Goal: Information Seeking & Learning: Compare options

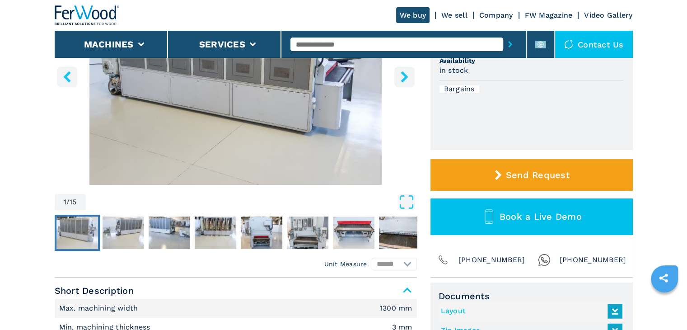
scroll to position [181, 0]
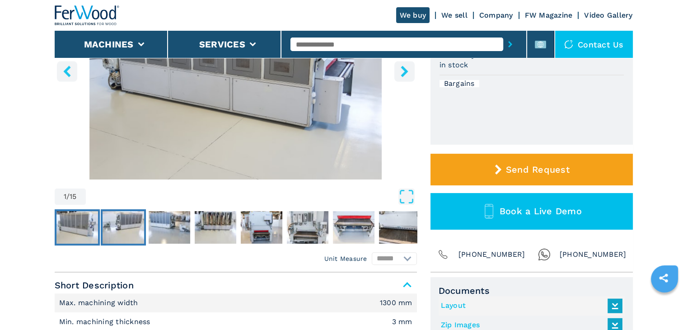
click at [125, 231] on img "Go to Slide 2" at bounding box center [124, 227] width 42 height 33
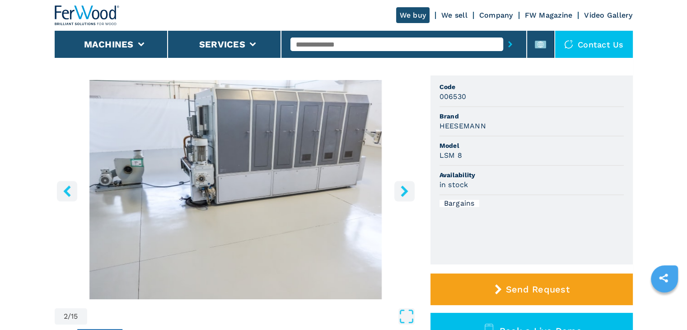
scroll to position [45, 0]
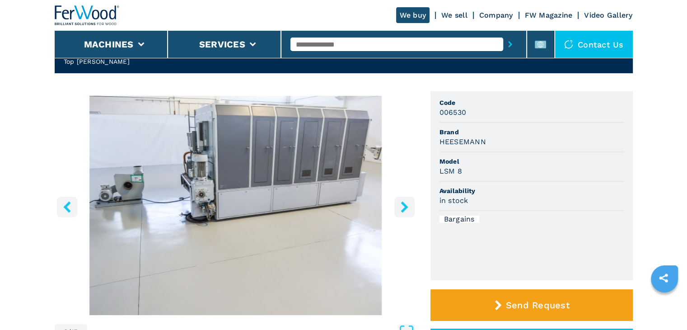
click at [406, 201] on button "right-button" at bounding box center [405, 207] width 20 height 20
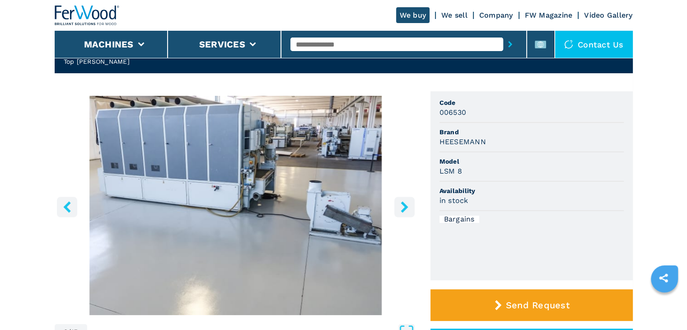
click at [406, 201] on button "right-button" at bounding box center [405, 207] width 20 height 20
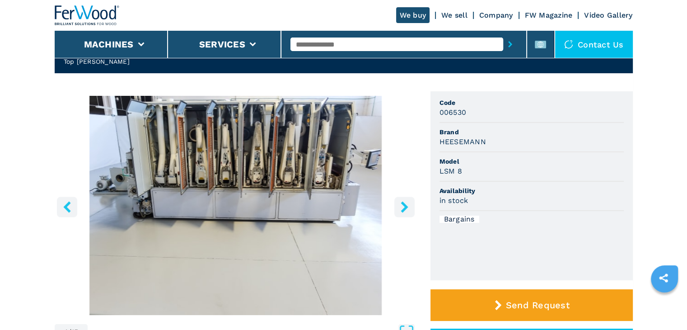
click at [406, 201] on button "right-button" at bounding box center [405, 207] width 20 height 20
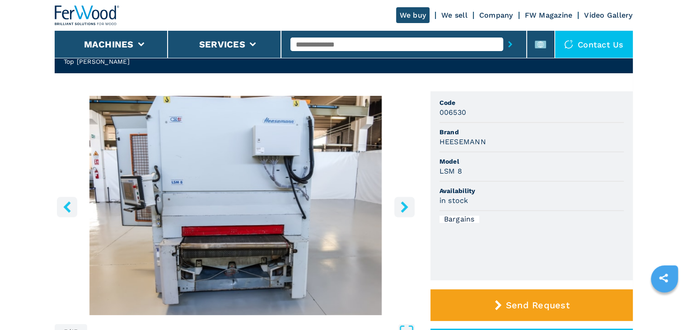
click at [406, 201] on button "right-button" at bounding box center [405, 207] width 20 height 20
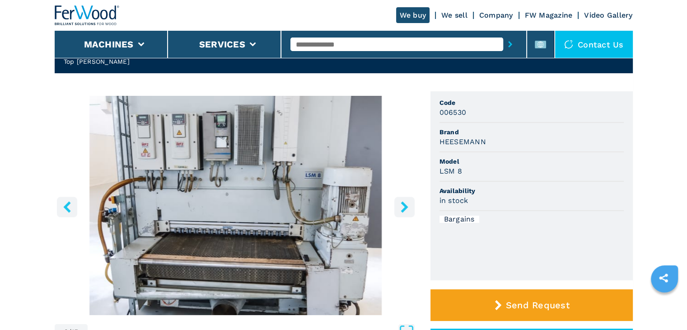
click at [406, 201] on button "right-button" at bounding box center [405, 207] width 20 height 20
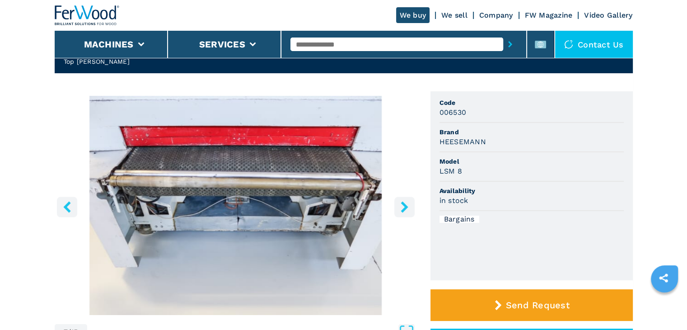
click at [406, 201] on button "right-button" at bounding box center [405, 207] width 20 height 20
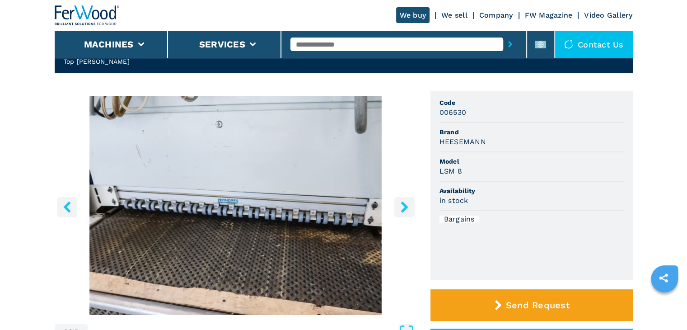
click at [406, 201] on button "right-button" at bounding box center [405, 207] width 20 height 20
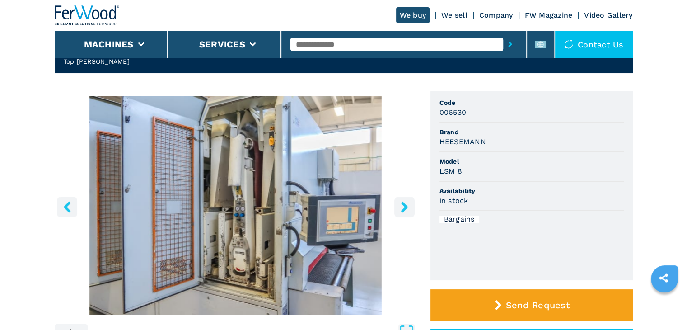
click at [406, 201] on button "right-button" at bounding box center [405, 207] width 20 height 20
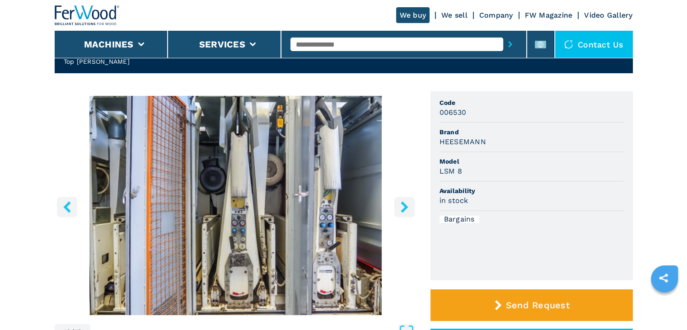
click at [406, 201] on button "right-button" at bounding box center [405, 207] width 20 height 20
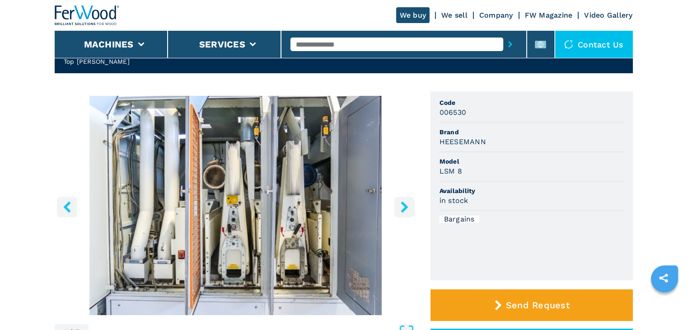
click at [406, 201] on button "right-button" at bounding box center [405, 207] width 20 height 20
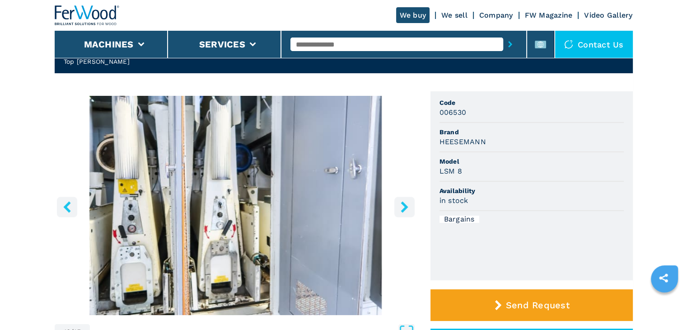
click at [406, 201] on button "right-button" at bounding box center [405, 207] width 20 height 20
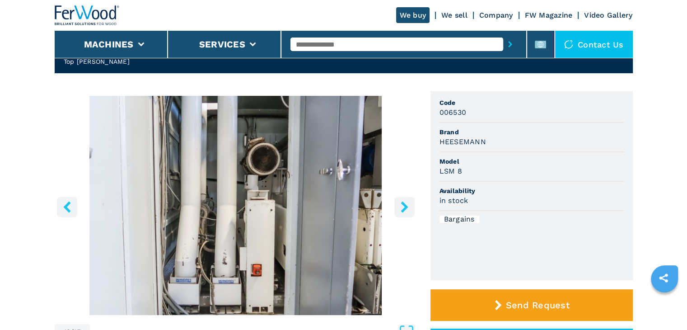
click at [406, 201] on button "right-button" at bounding box center [405, 207] width 20 height 20
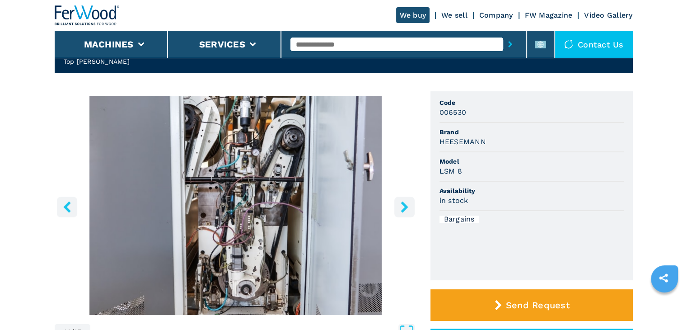
click at [406, 201] on button "right-button" at bounding box center [405, 207] width 20 height 20
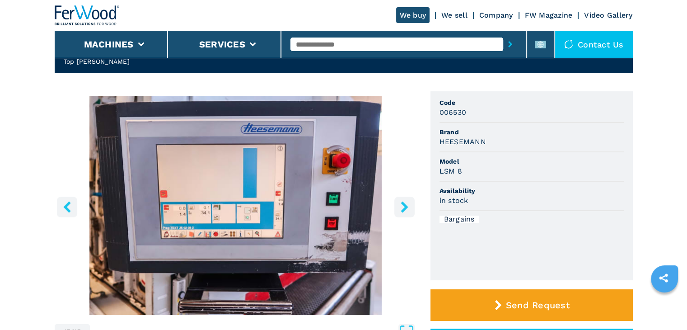
click at [406, 201] on button "right-button" at bounding box center [405, 207] width 20 height 20
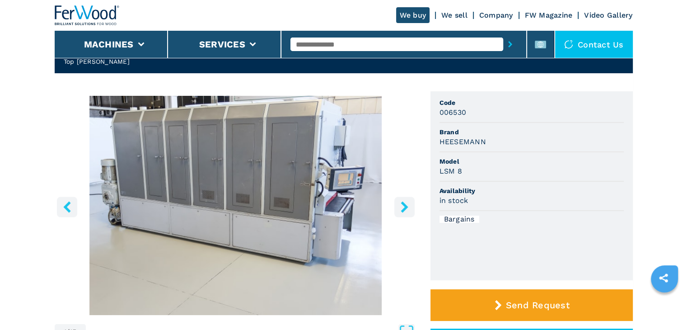
click at [406, 201] on button "right-button" at bounding box center [405, 207] width 20 height 20
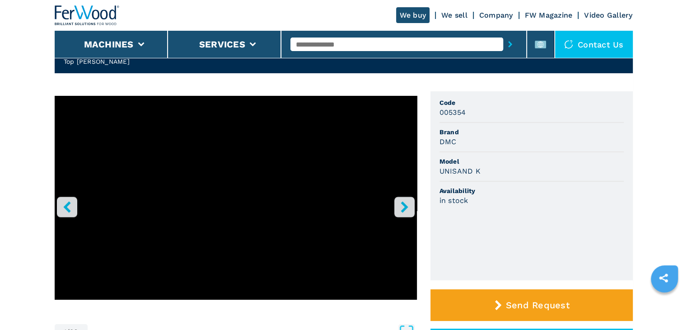
click at [402, 206] on icon "right-button" at bounding box center [404, 206] width 11 height 11
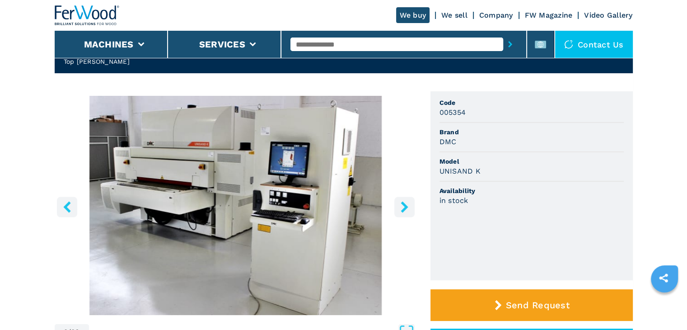
click at [402, 206] on icon "right-button" at bounding box center [404, 206] width 11 height 11
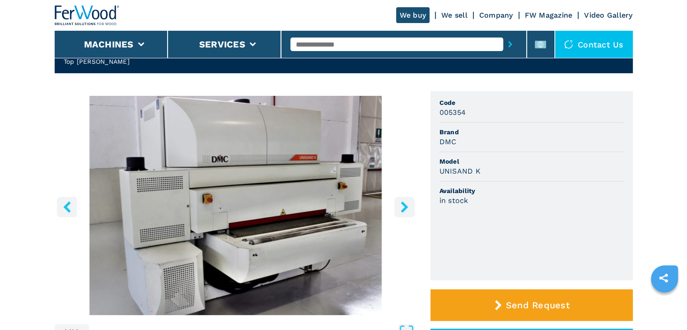
click at [402, 206] on icon "right-button" at bounding box center [404, 206] width 11 height 11
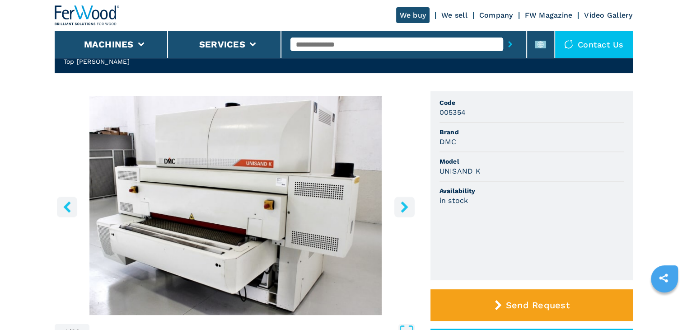
click at [402, 206] on icon "right-button" at bounding box center [404, 206] width 11 height 11
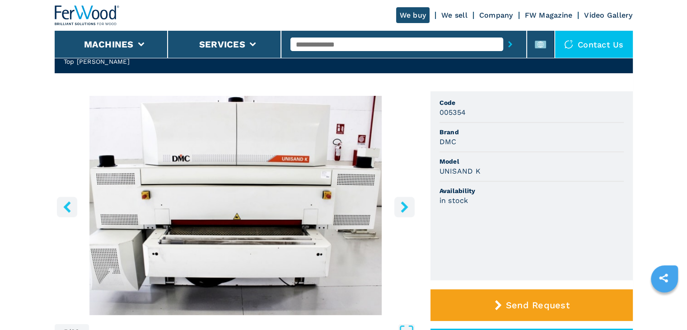
click at [402, 206] on icon "right-button" at bounding box center [404, 206] width 11 height 11
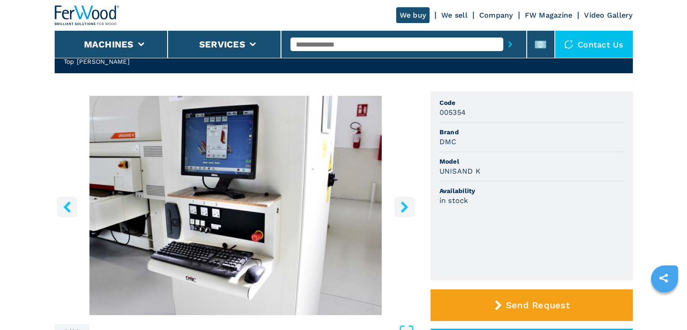
click at [402, 206] on icon "right-button" at bounding box center [404, 206] width 11 height 11
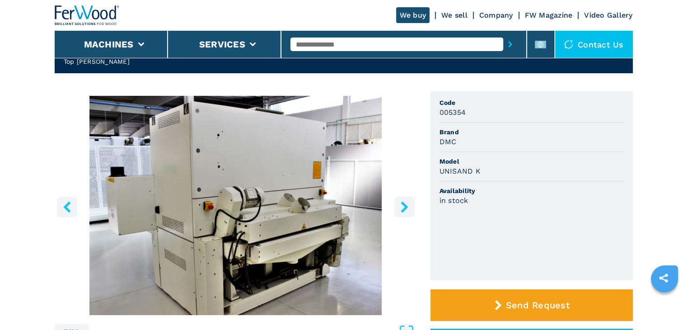
click at [402, 206] on icon "right-button" at bounding box center [404, 206] width 11 height 11
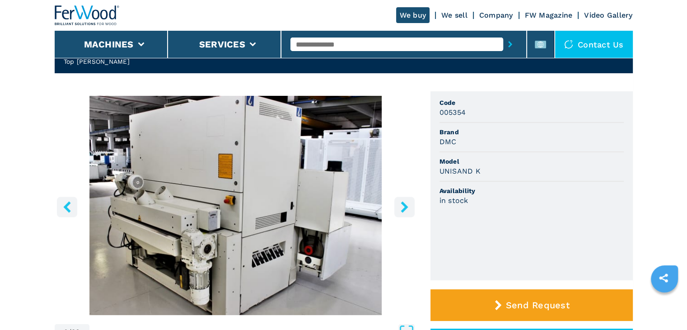
click at [402, 206] on icon "right-button" at bounding box center [404, 206] width 11 height 11
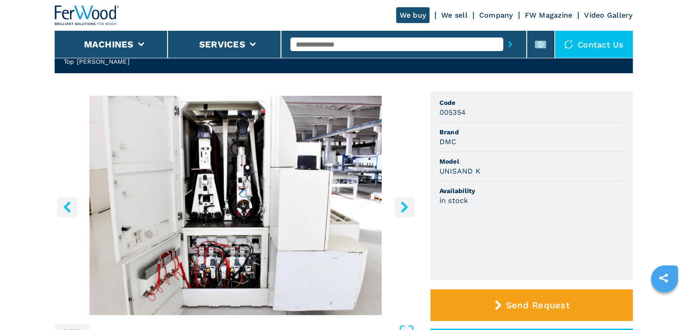
click at [403, 207] on icon "right-button" at bounding box center [404, 206] width 11 height 11
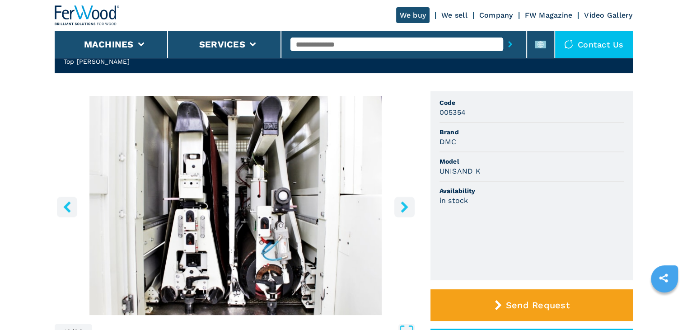
click at [403, 207] on icon "right-button" at bounding box center [404, 206] width 11 height 11
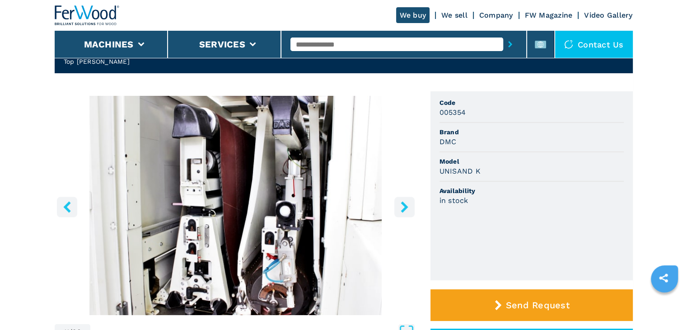
click at [403, 207] on icon "right-button" at bounding box center [404, 206] width 11 height 11
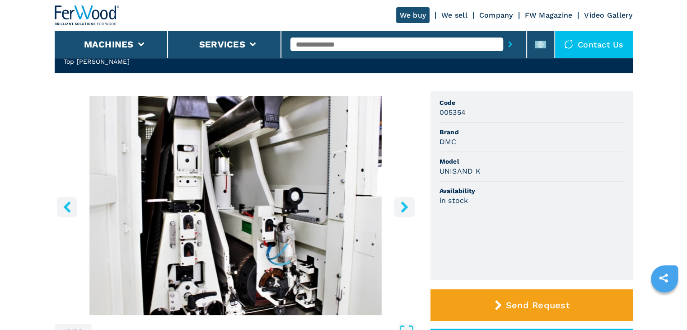
click at [403, 207] on icon "right-button" at bounding box center [404, 206] width 11 height 11
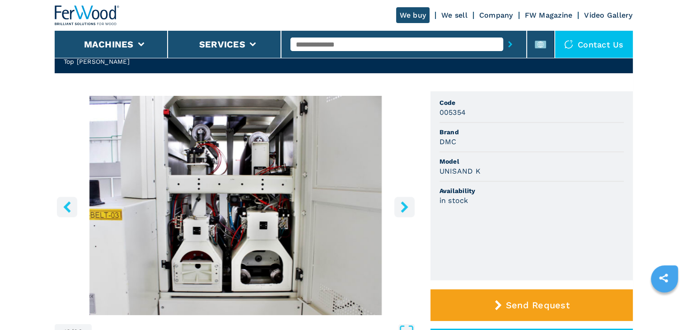
click at [403, 207] on icon "right-button" at bounding box center [404, 206] width 11 height 11
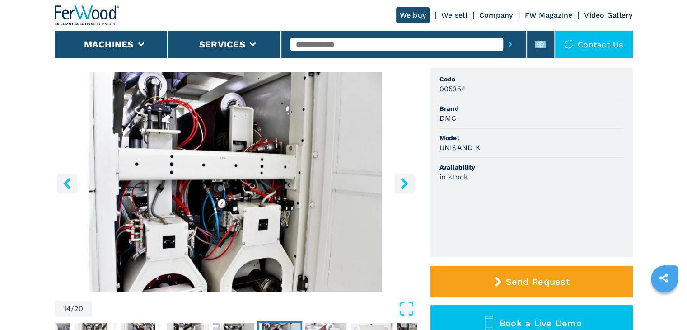
scroll to position [90, 0]
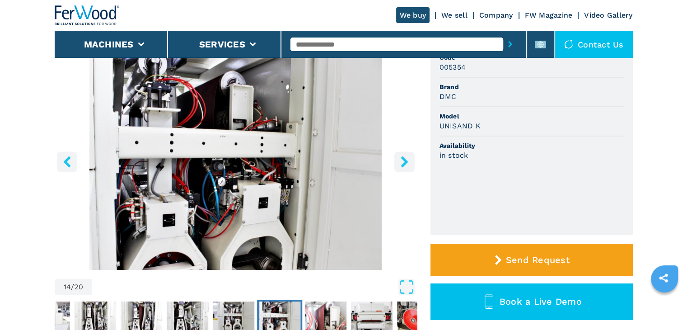
click at [405, 160] on icon "right-button" at bounding box center [404, 161] width 7 height 11
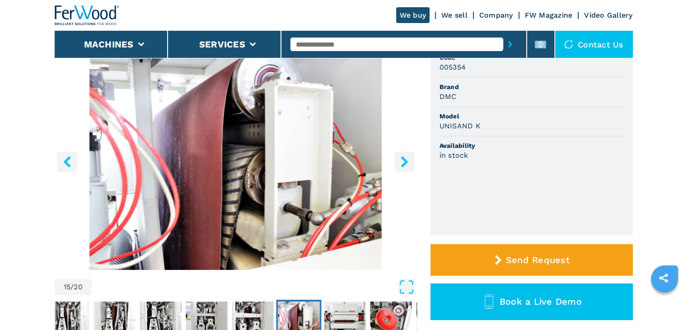
click at [405, 160] on icon "right-button" at bounding box center [404, 161] width 7 height 11
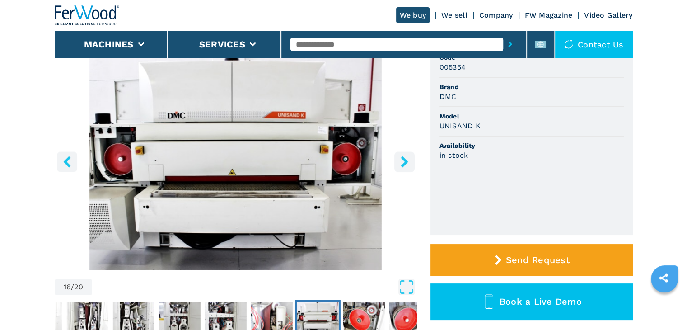
click at [405, 160] on icon "right-button" at bounding box center [404, 161] width 7 height 11
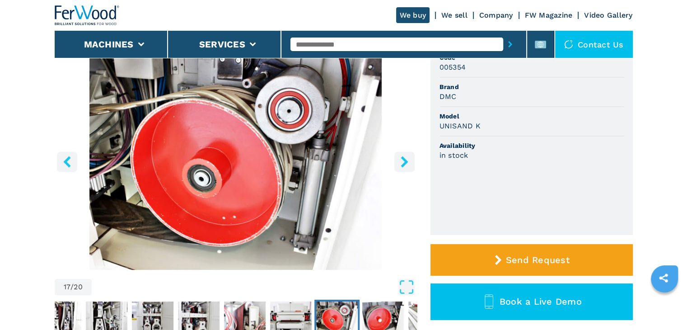
click at [405, 160] on icon "right-button" at bounding box center [404, 161] width 7 height 11
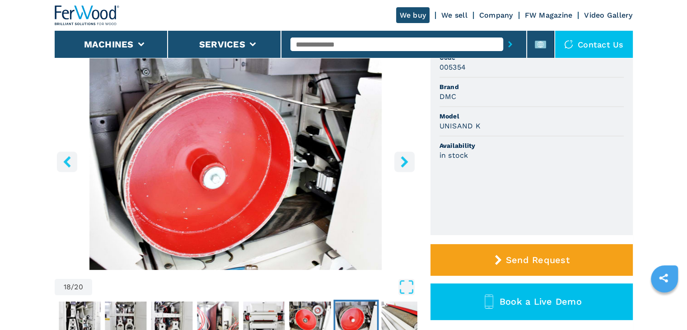
click at [405, 160] on icon "right-button" at bounding box center [404, 161] width 7 height 11
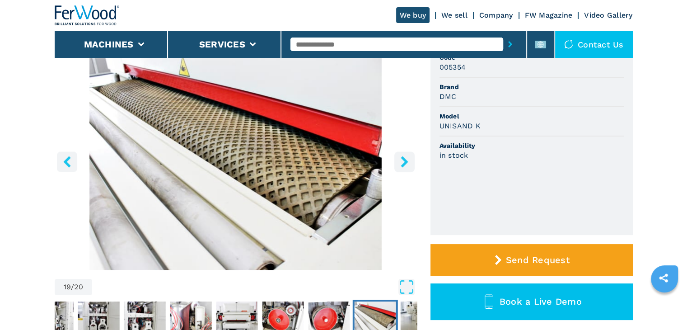
click at [405, 160] on icon "right-button" at bounding box center [404, 161] width 7 height 11
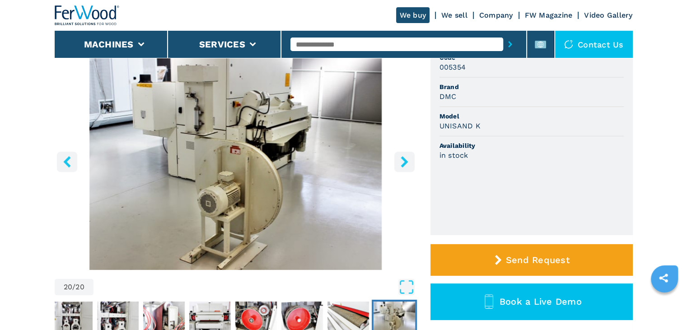
click at [405, 160] on icon "right-button" at bounding box center [404, 161] width 7 height 11
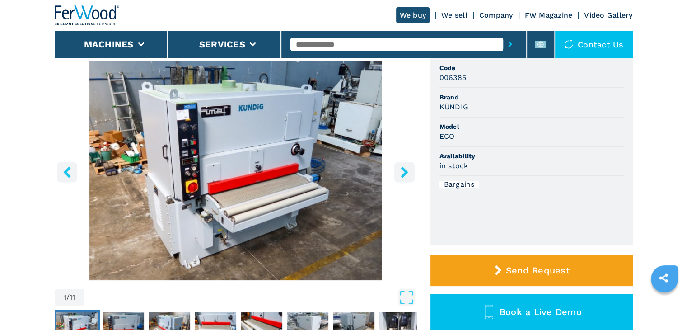
scroll to position [90, 0]
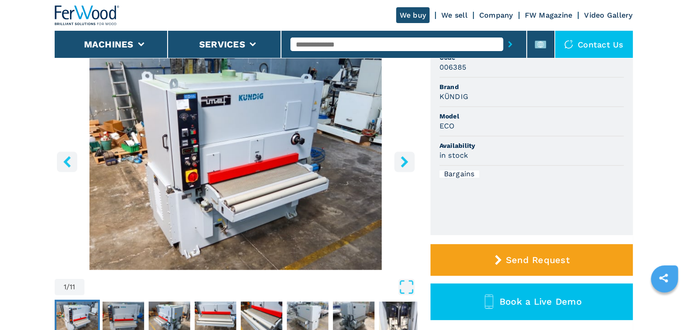
click at [400, 161] on icon "right-button" at bounding box center [404, 161] width 11 height 11
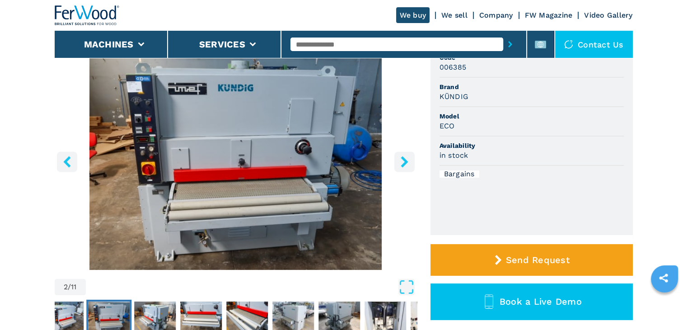
click at [400, 161] on icon "right-button" at bounding box center [404, 161] width 11 height 11
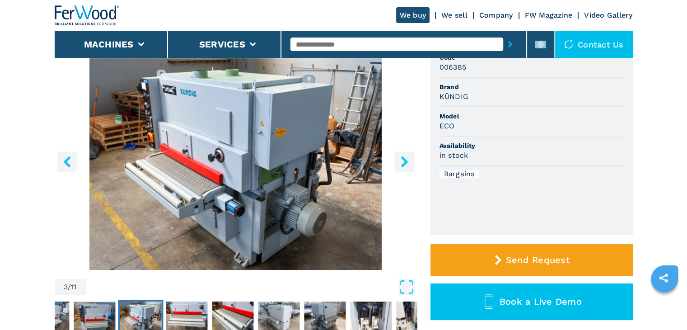
click at [400, 161] on icon "right-button" at bounding box center [404, 161] width 11 height 11
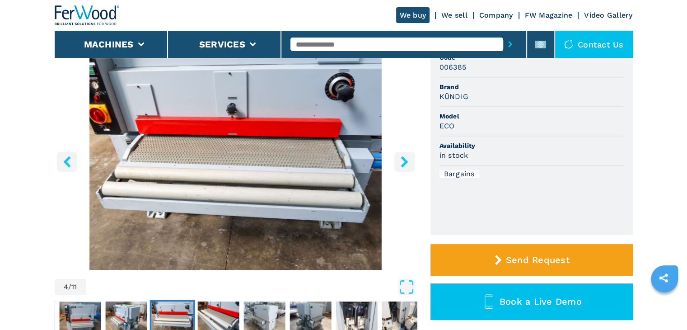
click at [400, 161] on icon "right-button" at bounding box center [404, 161] width 11 height 11
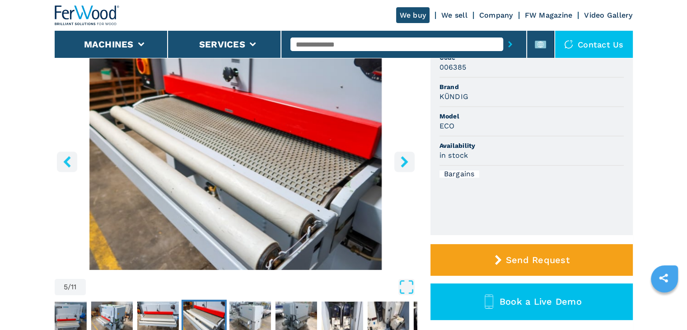
click at [400, 161] on icon "right-button" at bounding box center [404, 161] width 11 height 11
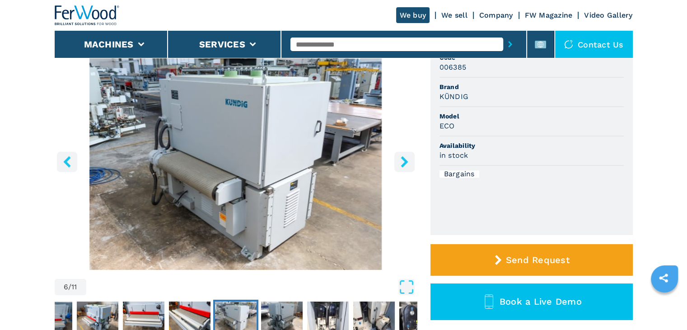
click at [400, 161] on icon "right-button" at bounding box center [404, 161] width 11 height 11
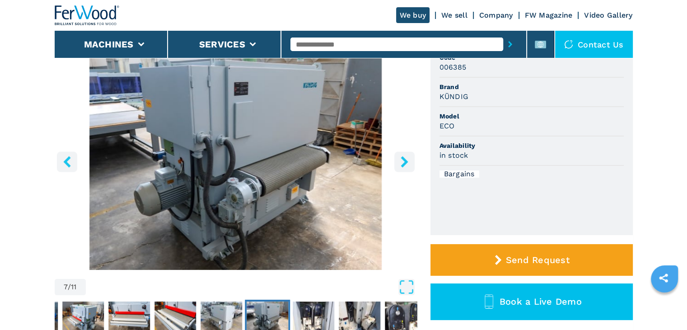
click at [400, 161] on icon "right-button" at bounding box center [404, 161] width 11 height 11
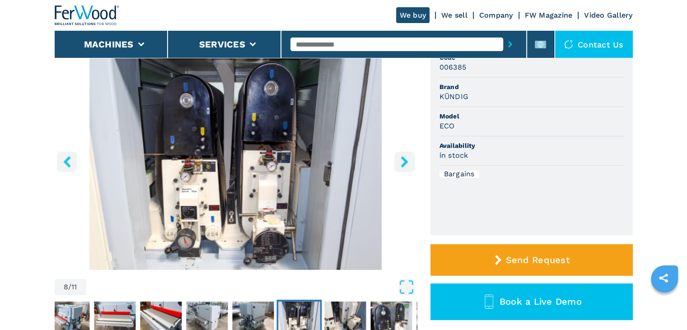
click at [400, 161] on icon "right-button" at bounding box center [404, 161] width 11 height 11
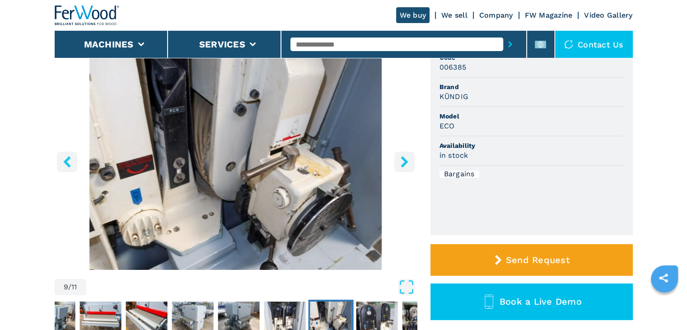
click at [400, 161] on icon "right-button" at bounding box center [404, 161] width 11 height 11
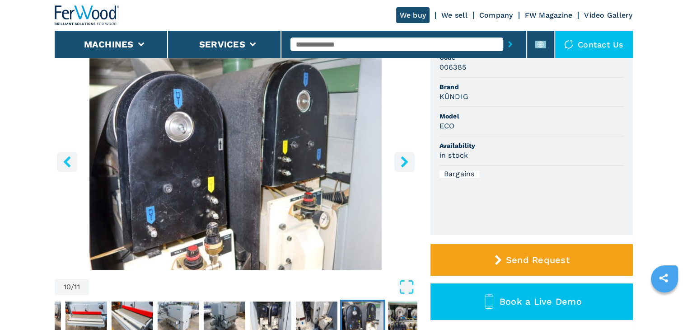
click at [400, 161] on icon "right-button" at bounding box center [404, 161] width 11 height 11
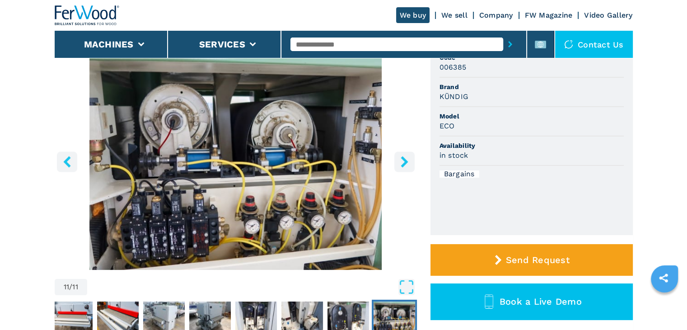
click at [400, 161] on icon "right-button" at bounding box center [404, 161] width 11 height 11
